Goal: Transaction & Acquisition: Download file/media

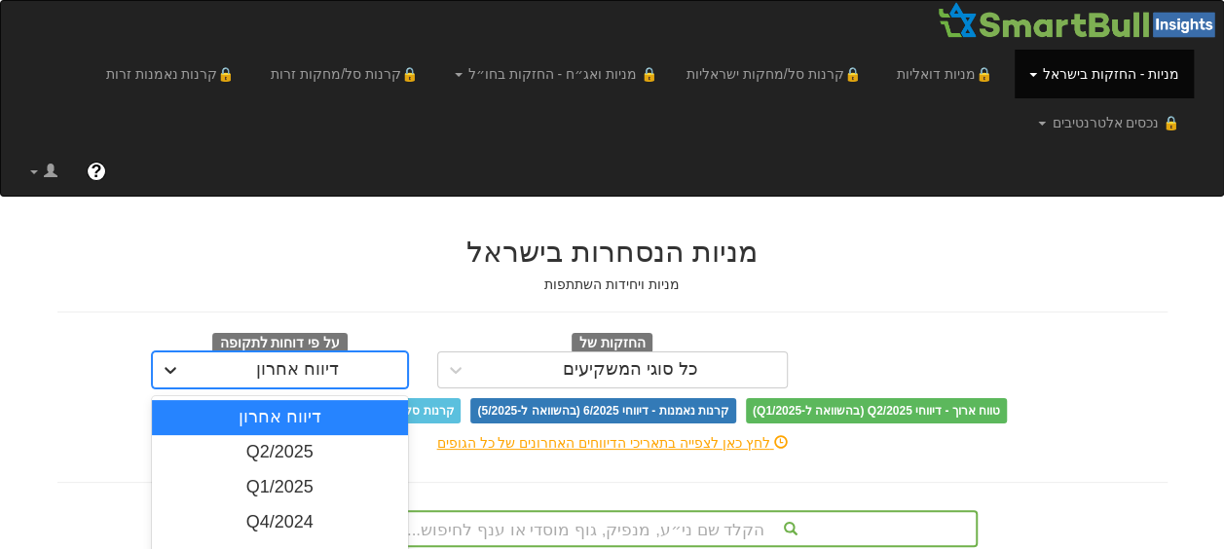
click at [166, 372] on div "option דיווח אחרון, selected. option דיווח אחרון focused, 1 of 17. 17 results a…" at bounding box center [280, 369] width 256 height 37
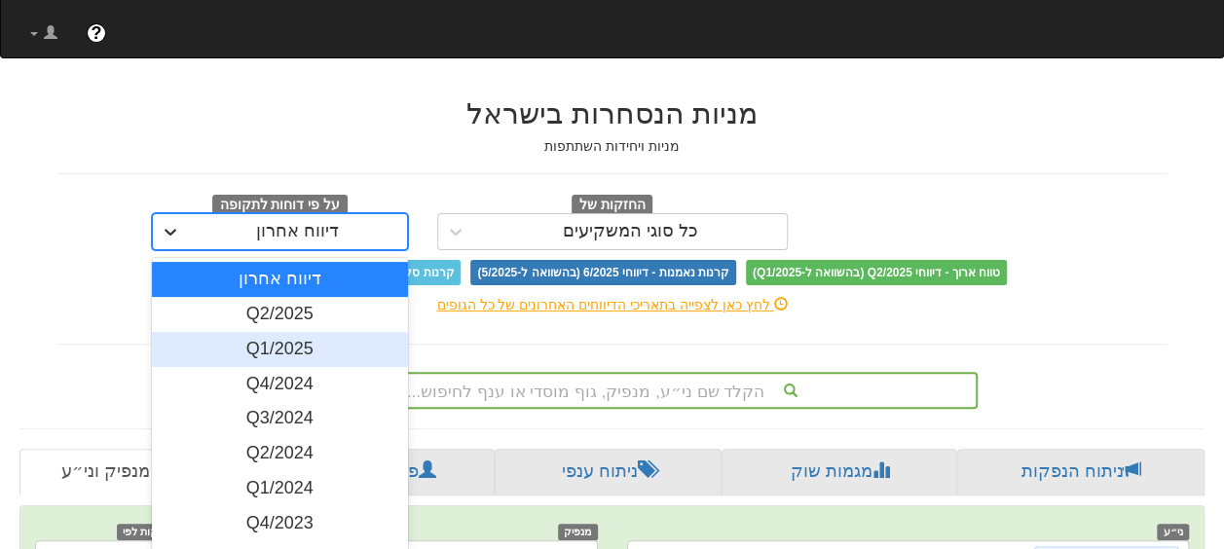
scroll to position [146, 0]
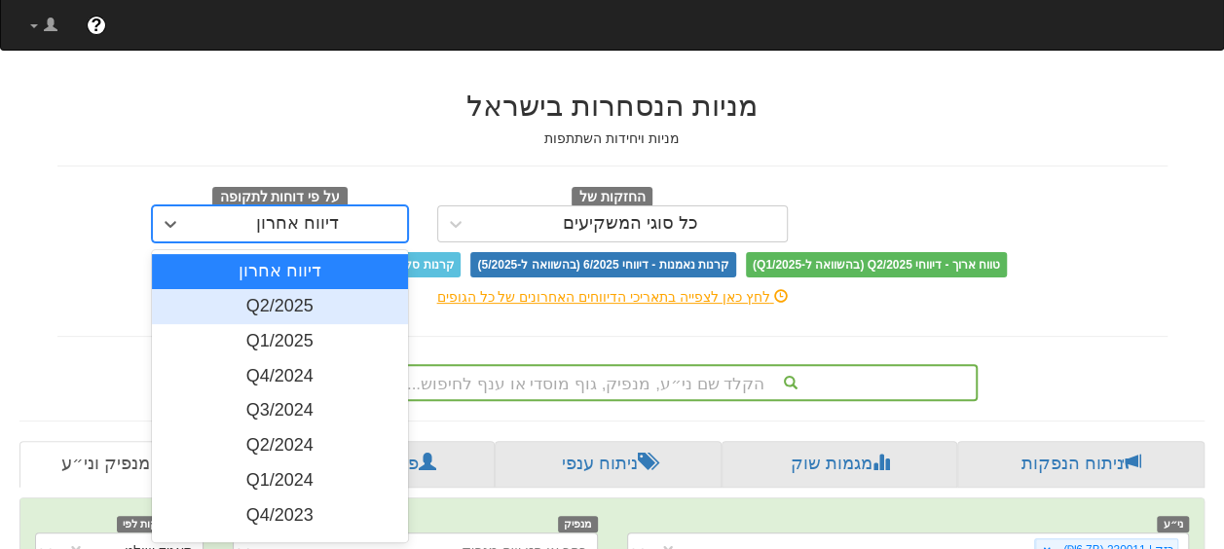
click at [281, 308] on div "Q2/2025" at bounding box center [280, 306] width 256 height 35
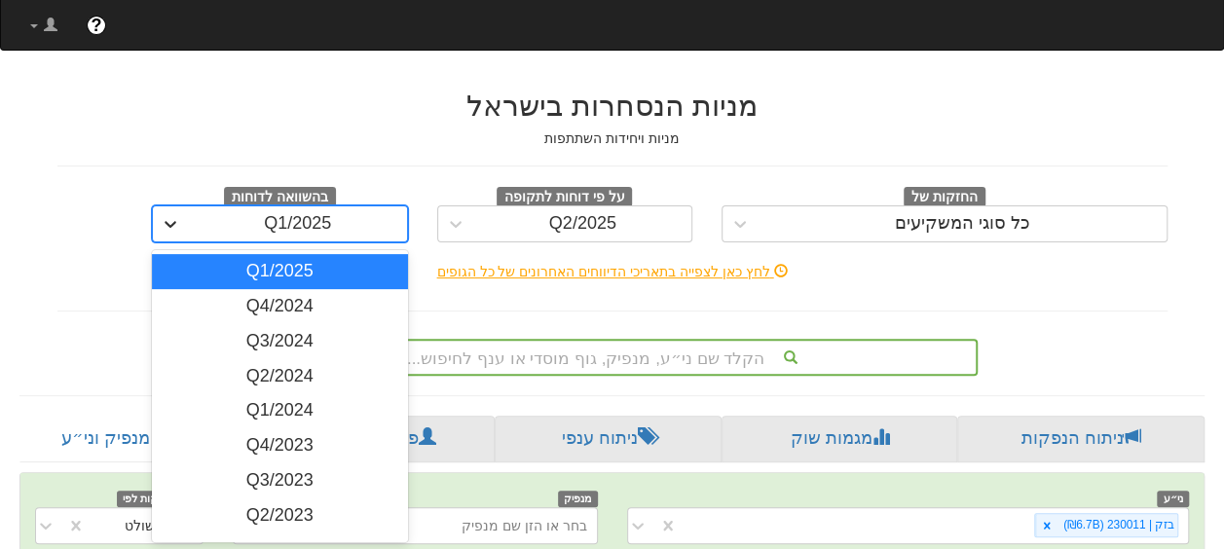
click at [170, 226] on icon at bounding box center [171, 224] width 12 height 7
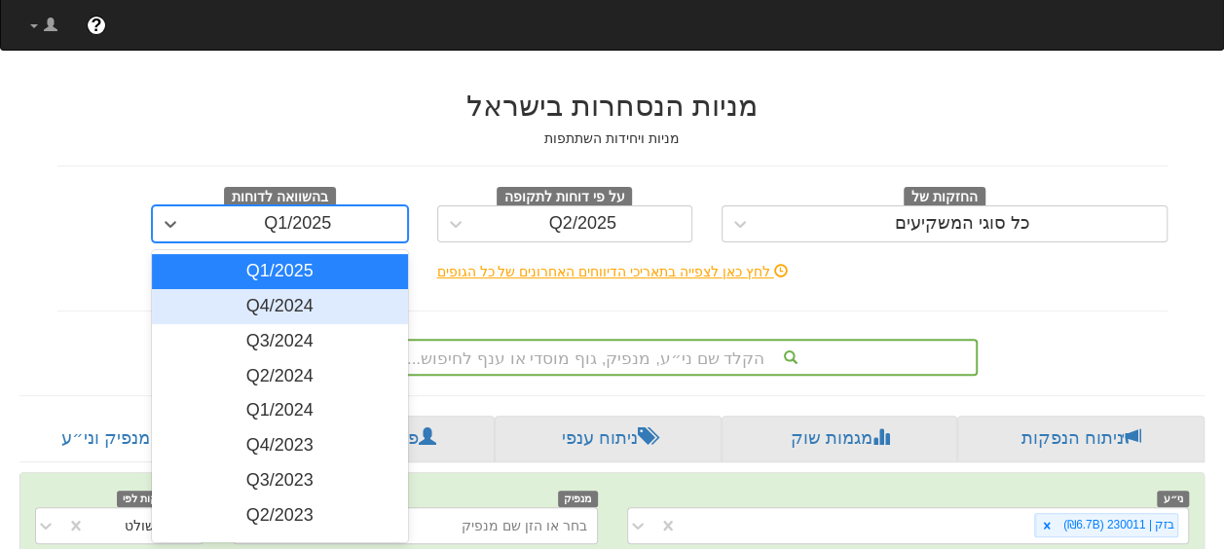
click at [290, 302] on div "Q4/2024" at bounding box center [280, 306] width 256 height 35
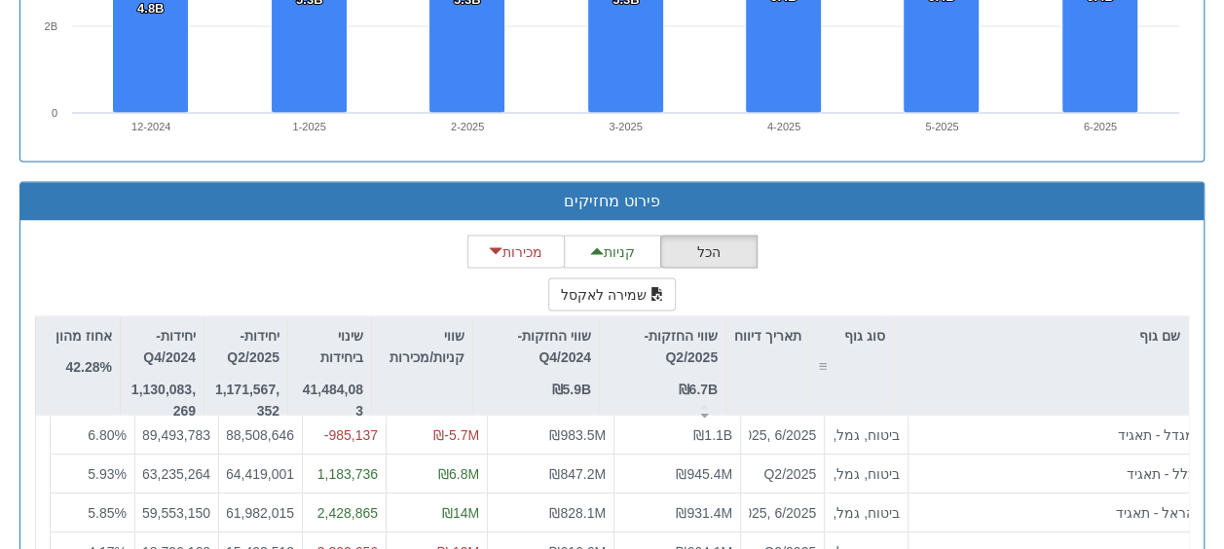
scroll to position [1801, 0]
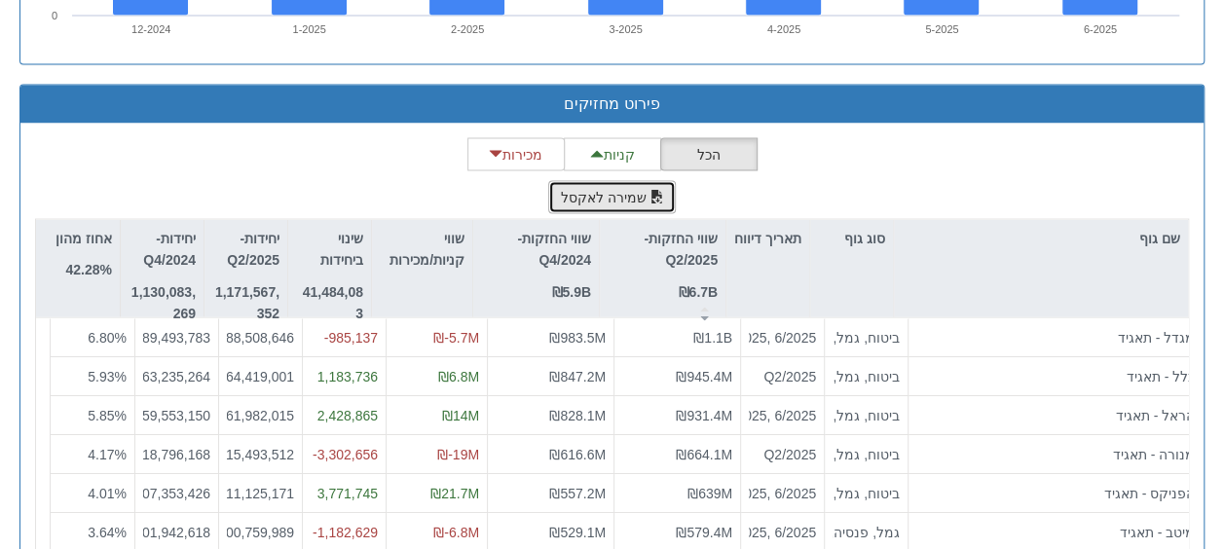
click at [611, 188] on button "שמירה לאקסל" at bounding box center [612, 196] width 129 height 33
drag, startPoint x: 923, startPoint y: 156, endPoint x: 906, endPoint y: 152, distance: 17.0
click at [925, 155] on div "הכל קניות מכירות שמירה לאקסל שם גוף סוג גוף תאריך דיווח שווי החזקות-Q2/2025 ₪6.…" at bounding box center [612, 372] width 1154 height 470
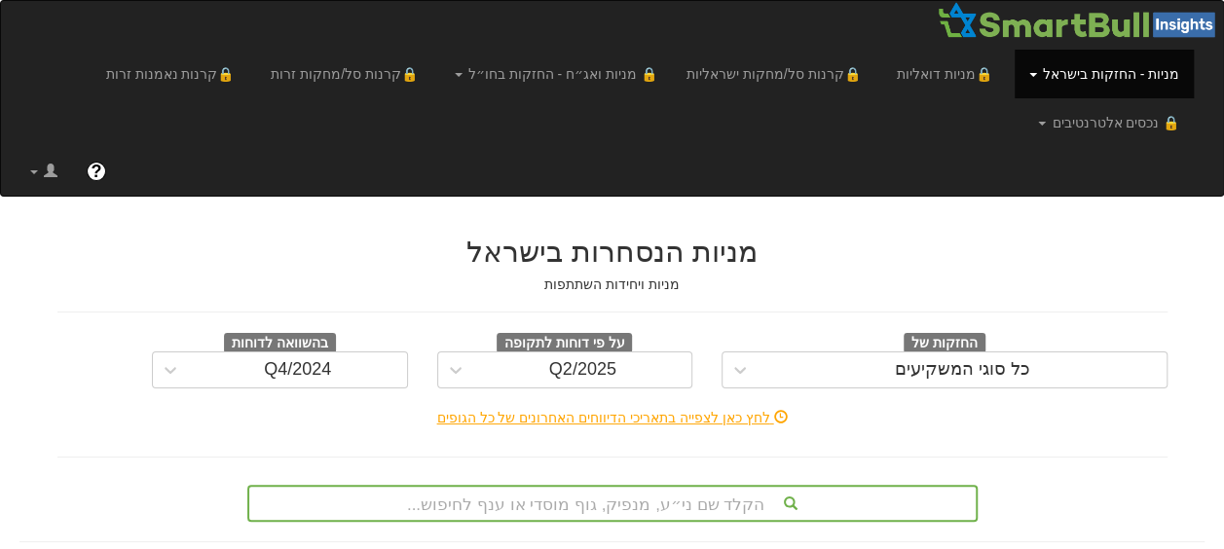
scroll to position [195, 0]
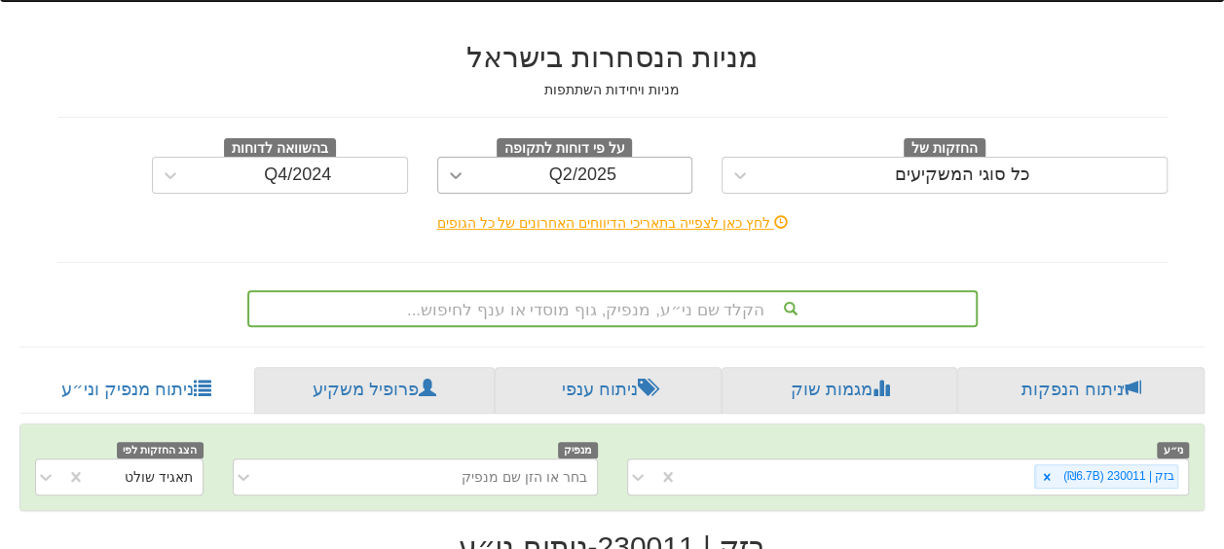
click at [448, 170] on icon at bounding box center [455, 175] width 19 height 19
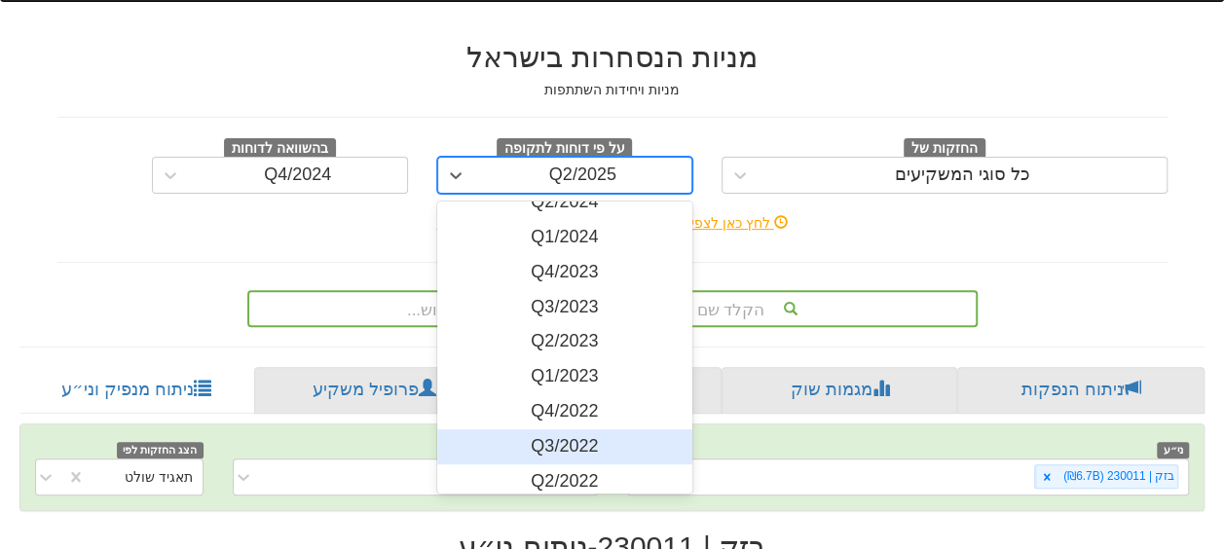
click at [595, 442] on div "Q3/2022" at bounding box center [565, 446] width 256 height 35
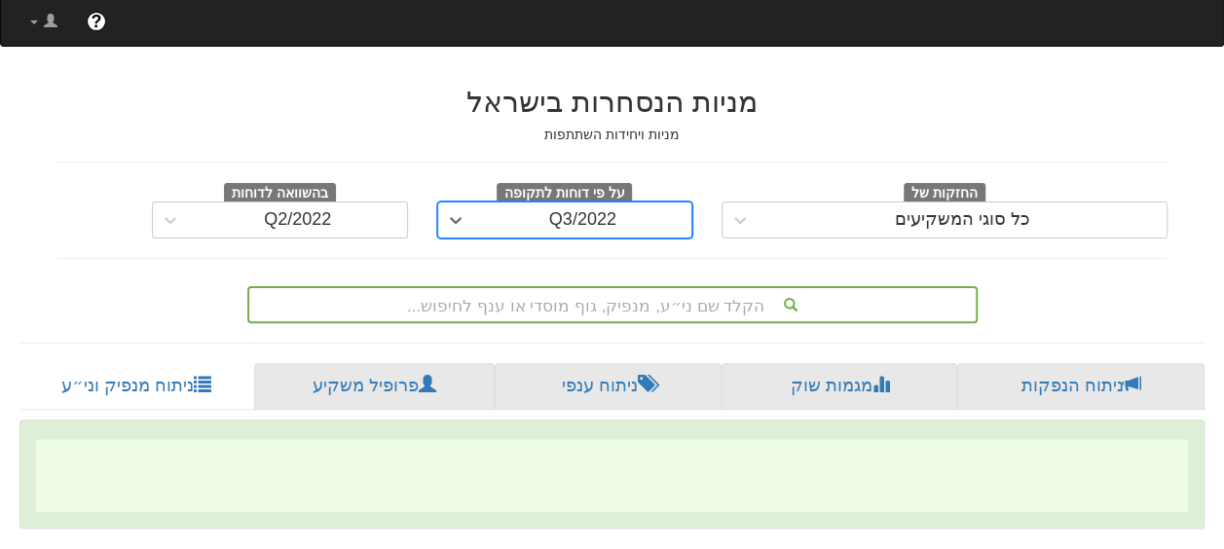
scroll to position [195, 0]
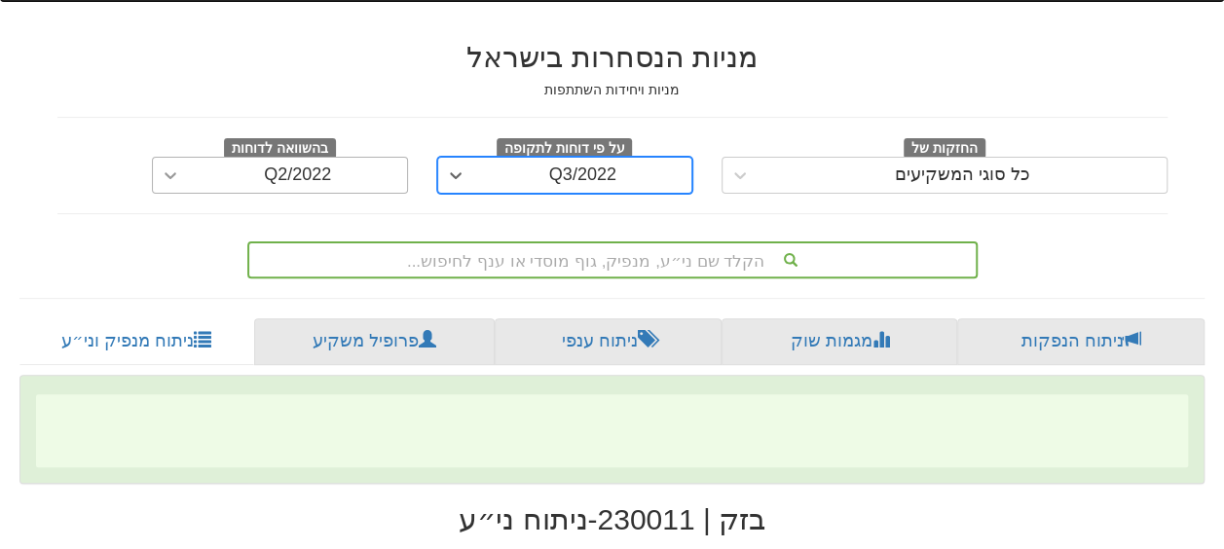
click at [167, 173] on icon at bounding box center [171, 175] width 12 height 7
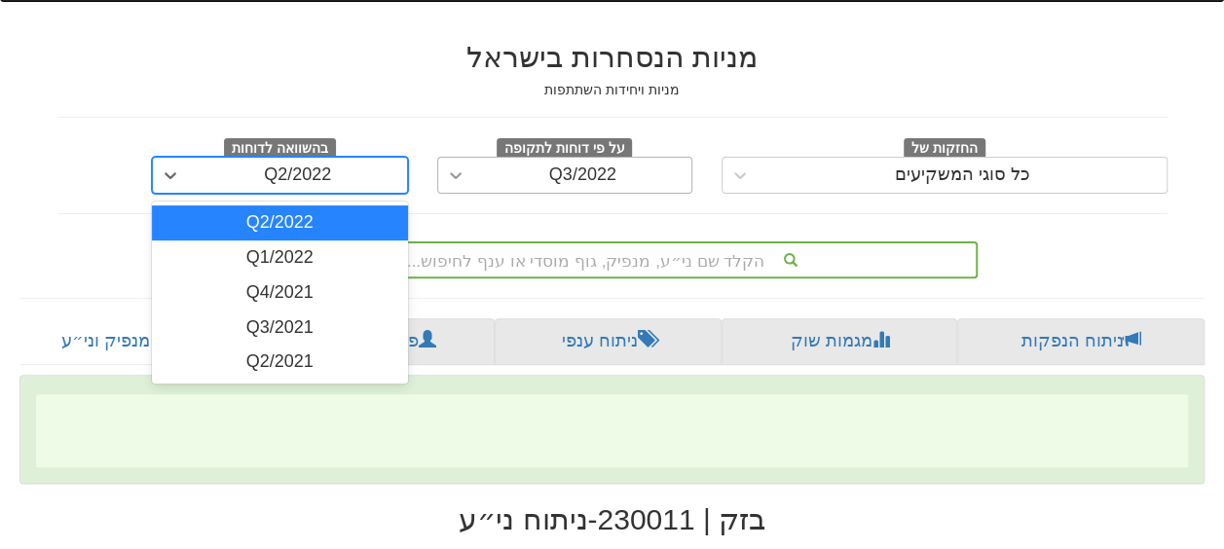
click at [448, 173] on icon at bounding box center [455, 175] width 19 height 19
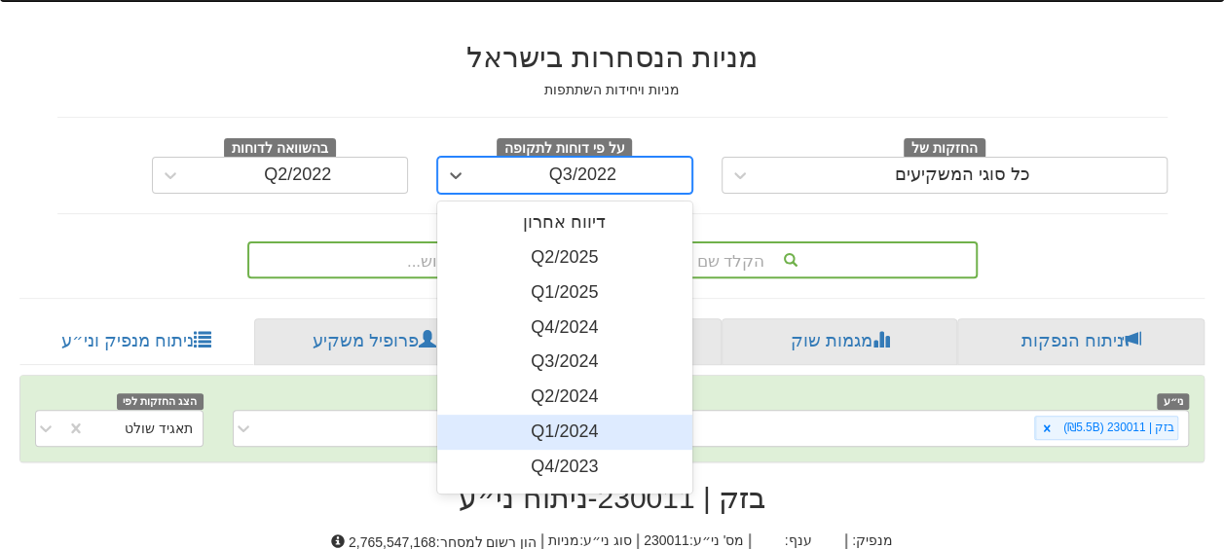
scroll to position [97, 0]
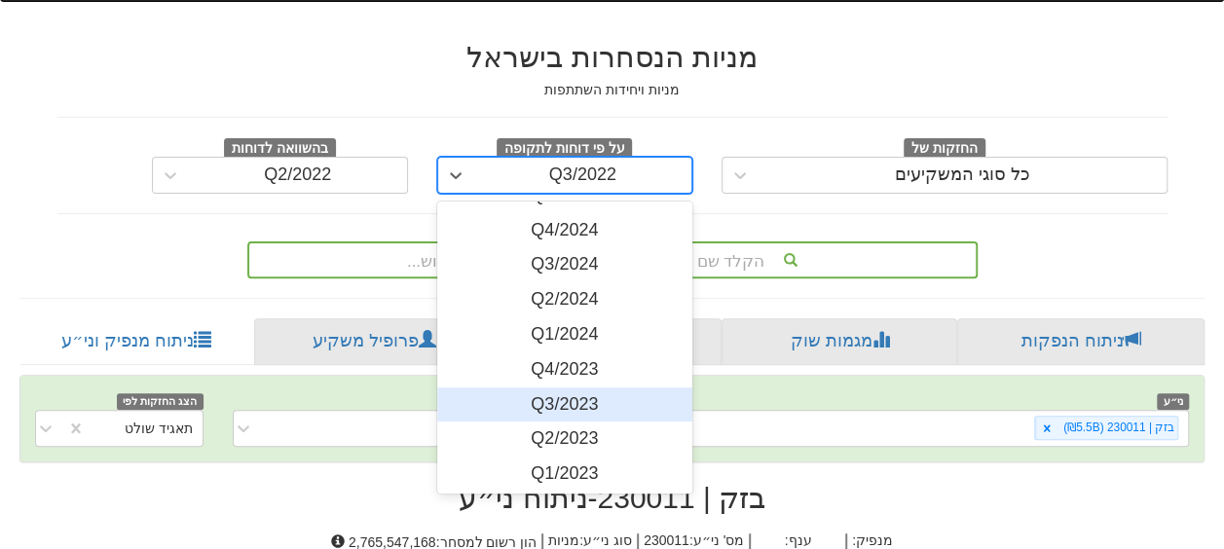
click at [569, 403] on div "Q3/2023" at bounding box center [565, 404] width 256 height 35
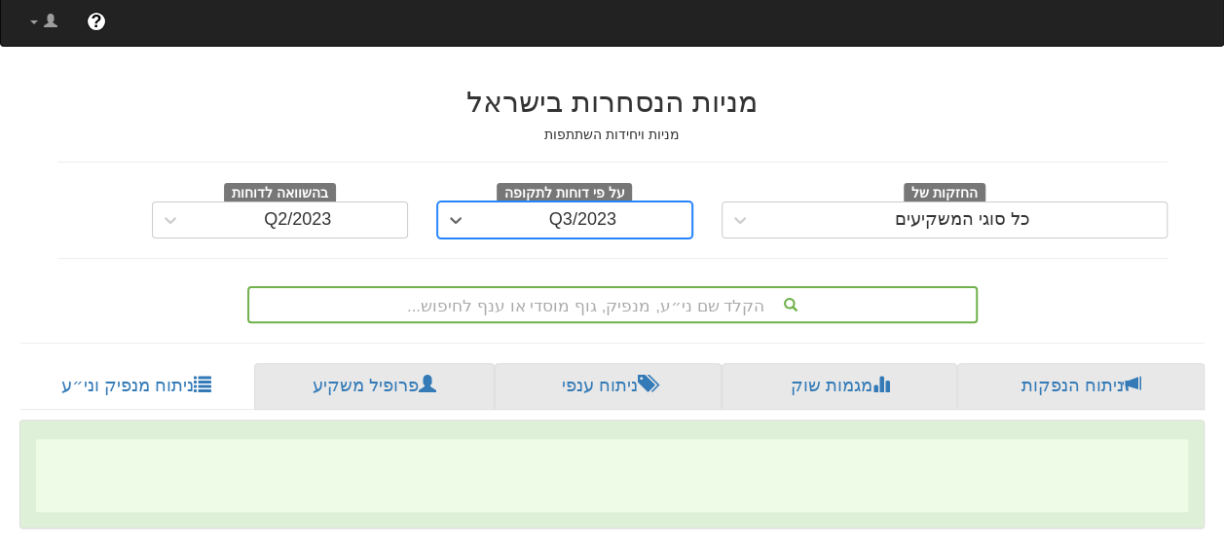
scroll to position [195, 0]
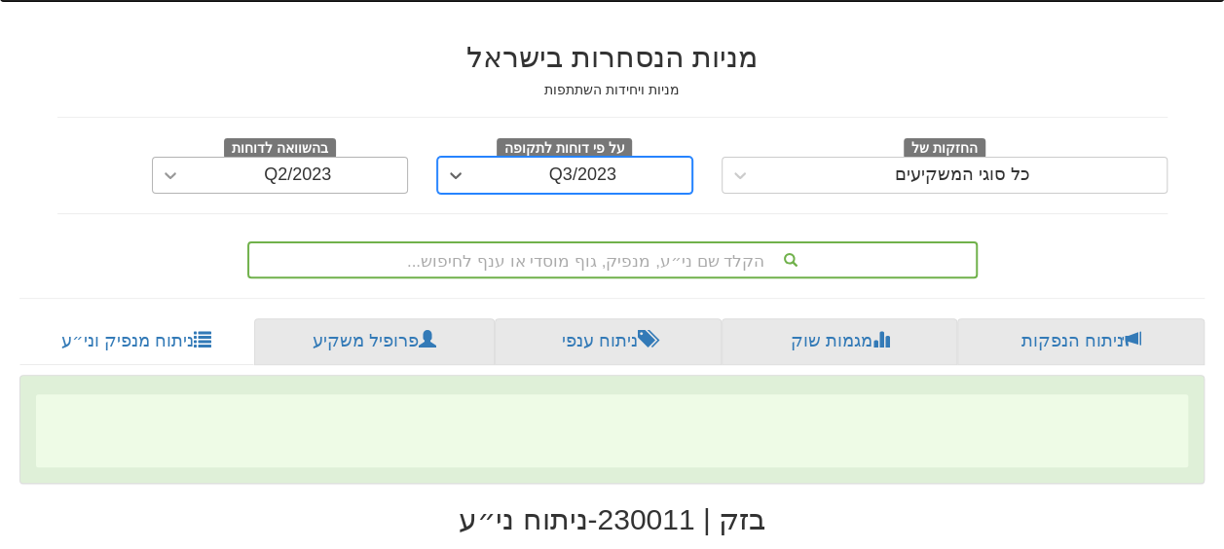
click at [167, 181] on icon at bounding box center [170, 175] width 19 height 19
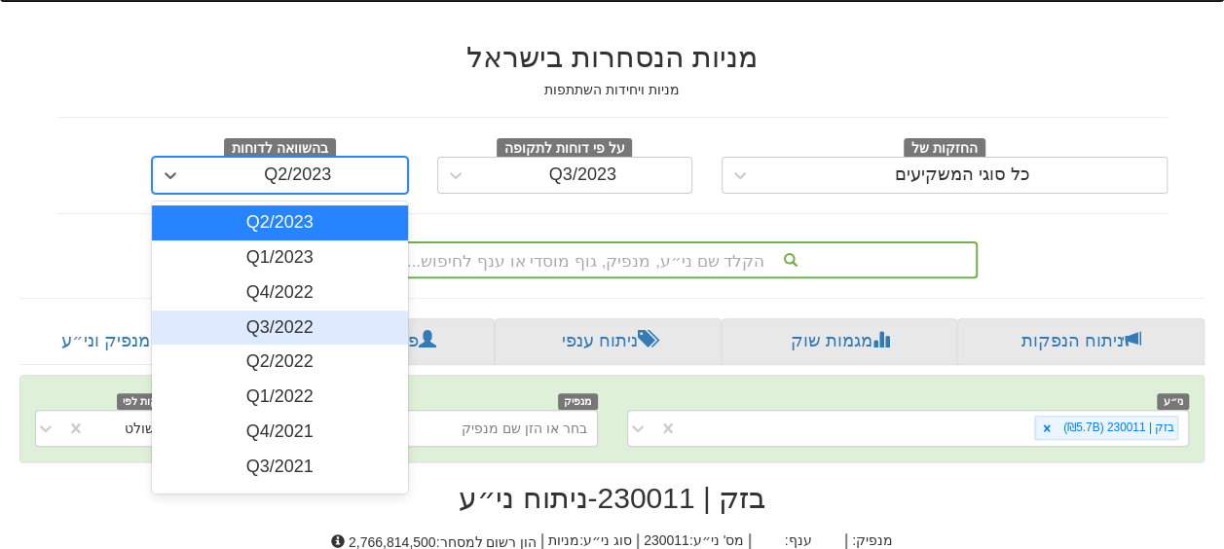
click at [278, 317] on div "Q3/2022" at bounding box center [280, 328] width 256 height 35
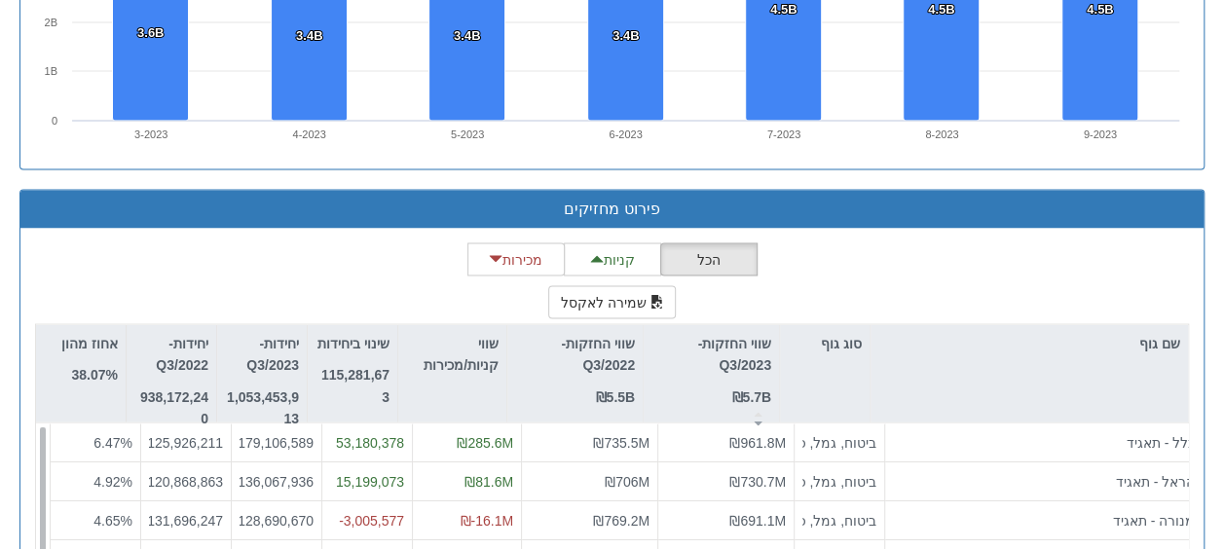
scroll to position [1842, 0]
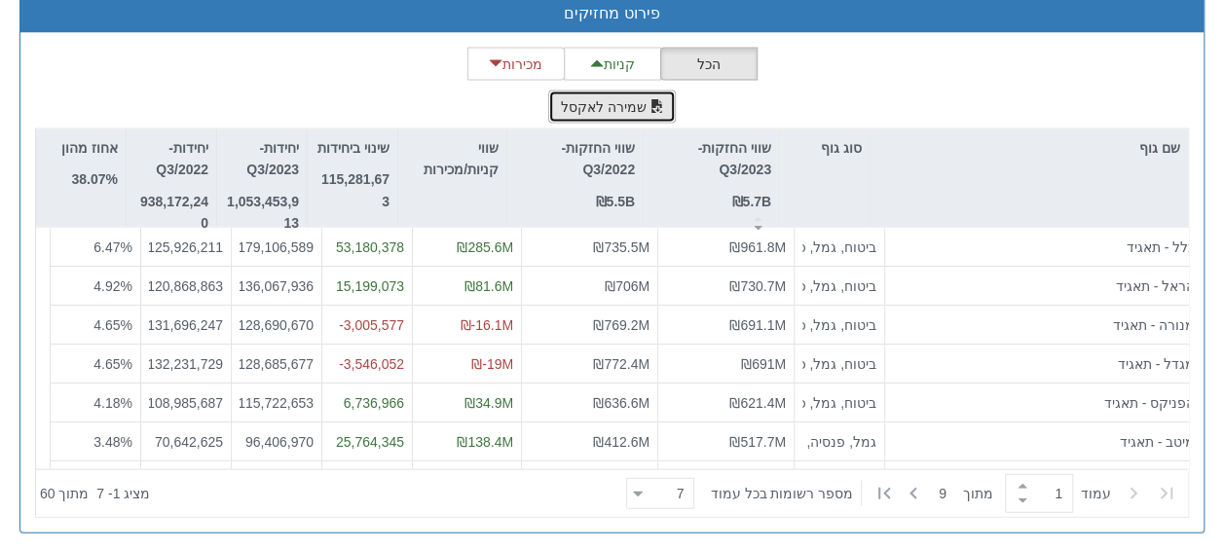
click at [606, 92] on button "שמירה לאקסל" at bounding box center [612, 107] width 129 height 33
drag, startPoint x: 861, startPoint y: 78, endPoint x: 845, endPoint y: 80, distance: 15.7
click at [861, 78] on div "הכל קניות מכירות שמירה לאקסל שם גוף סוג גוף שווי החזקות-Q3/2023 ₪5.7B שווי החזק…" at bounding box center [612, 283] width 1154 height 470
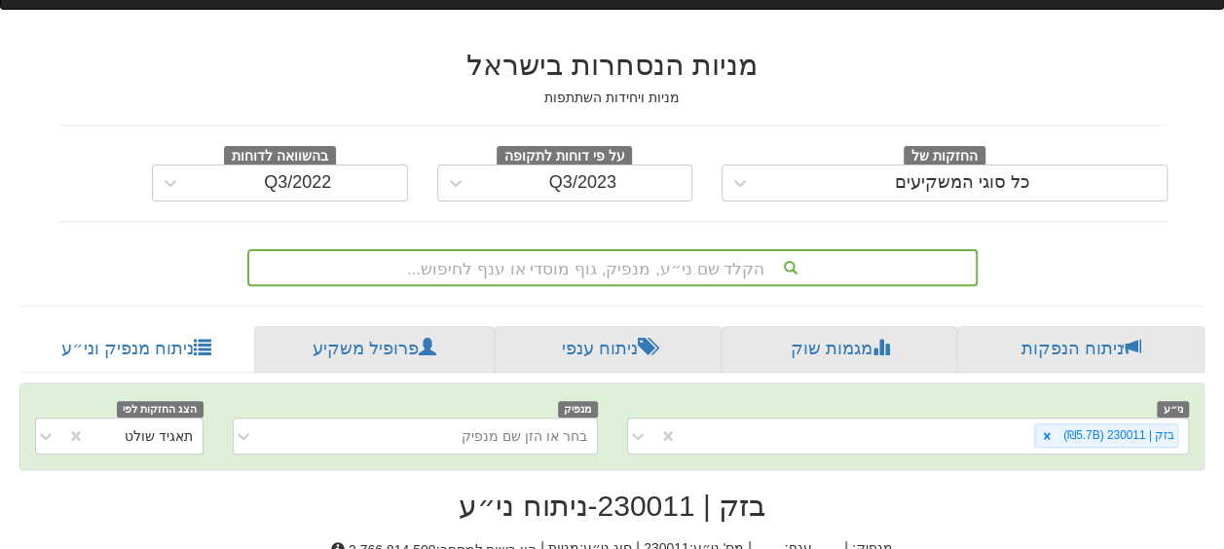
scroll to position [0, 0]
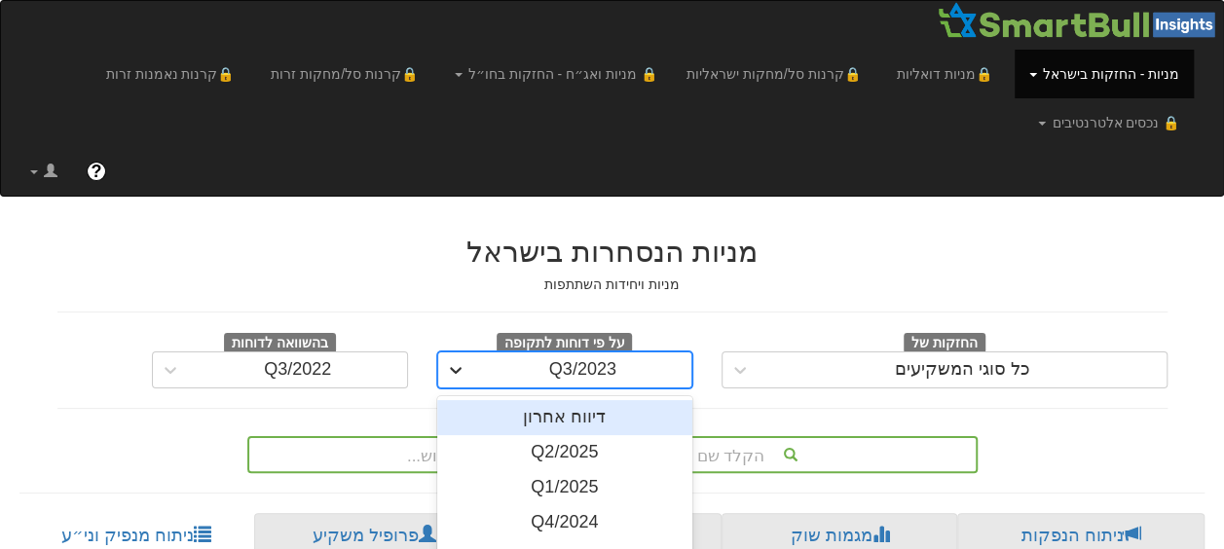
click at [449, 369] on div "option Q3/2023, selected. option דיווח אחרון focused, 1 of 17. 17 results avail…" at bounding box center [565, 369] width 256 height 37
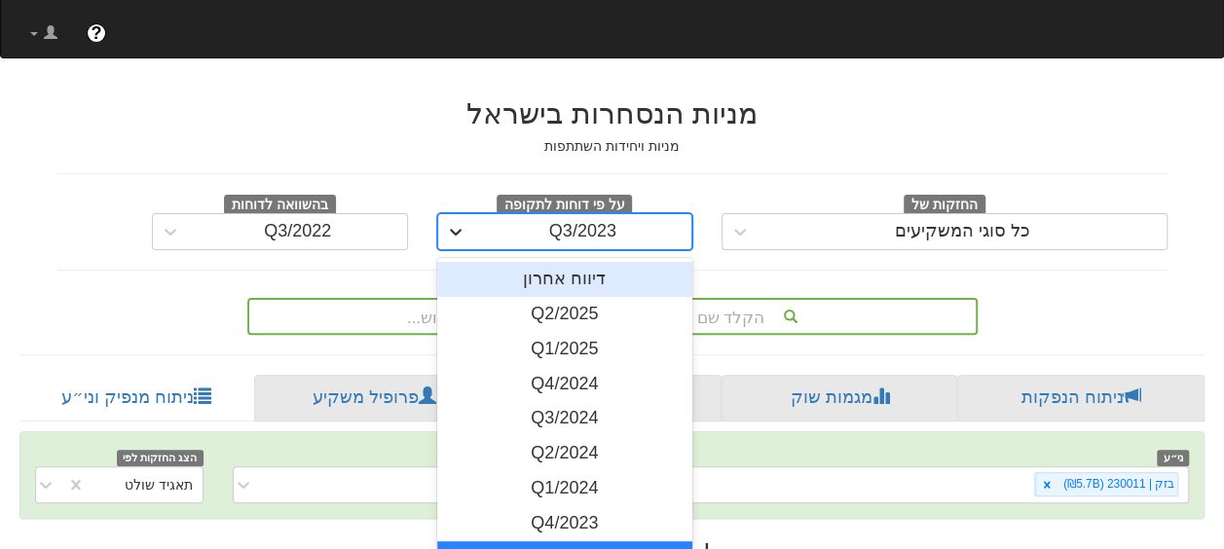
scroll to position [146, 0]
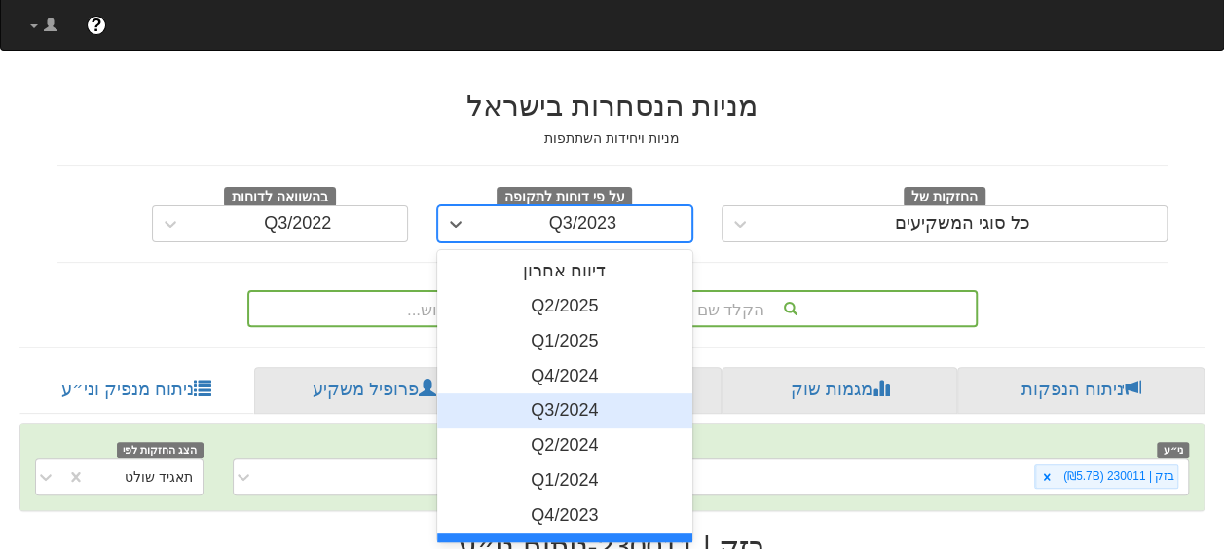
click at [581, 411] on div "Q3/2024" at bounding box center [565, 410] width 256 height 35
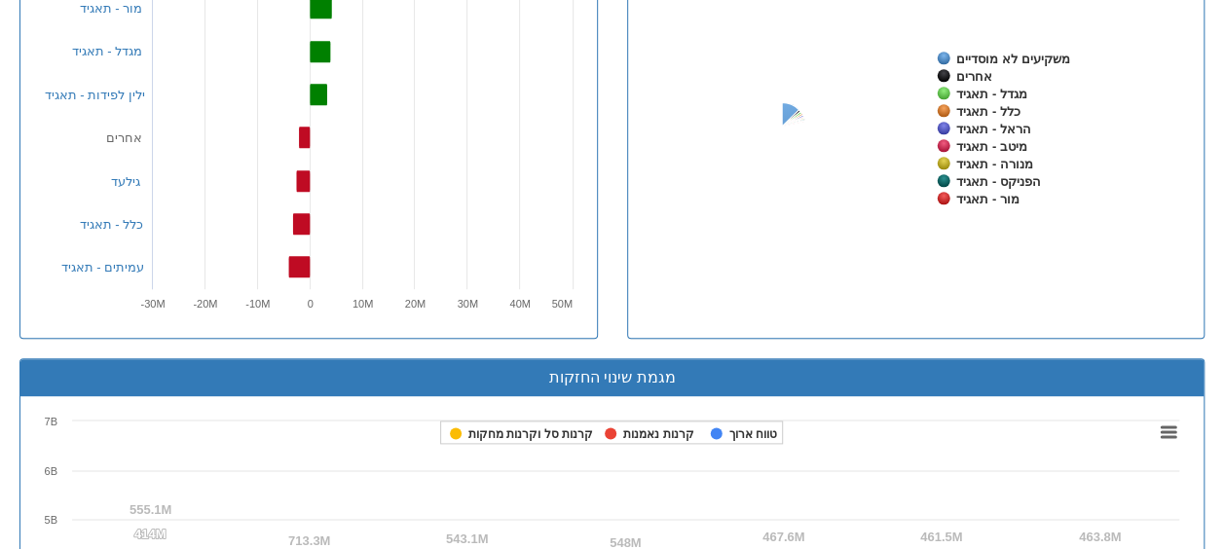
scroll to position [1780, 0]
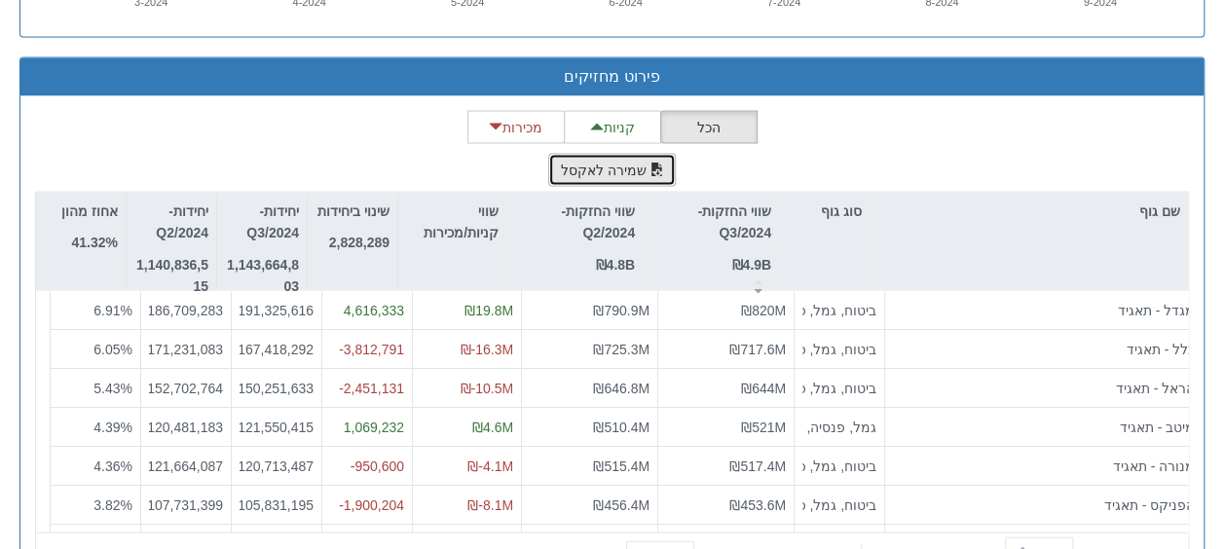
click at [615, 154] on button "שמירה לאקסל" at bounding box center [612, 169] width 129 height 33
